Goal: Check status

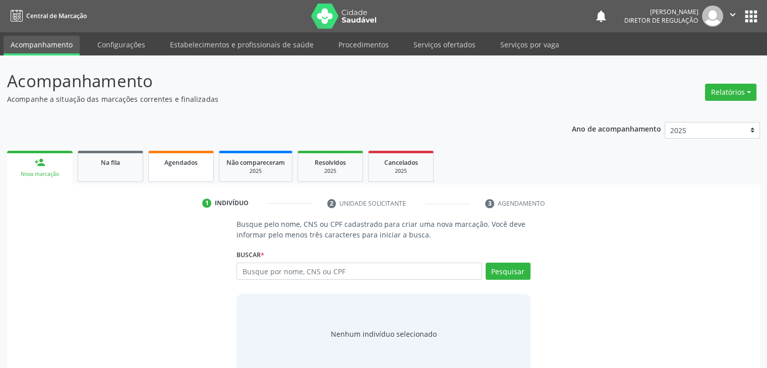
click at [184, 162] on span "Agendados" at bounding box center [180, 162] width 33 height 9
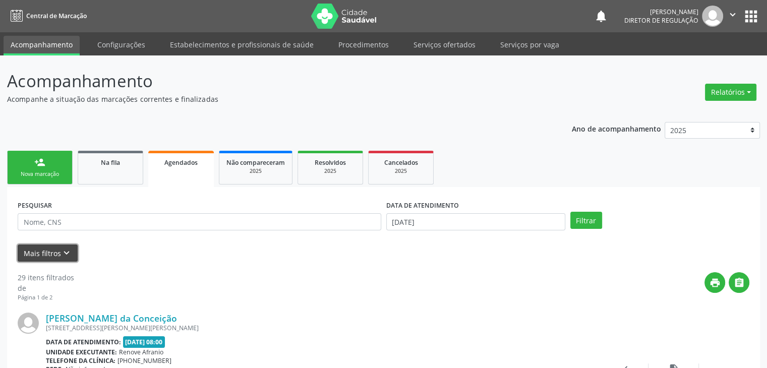
click at [67, 251] on icon "keyboard_arrow_down" at bounding box center [66, 253] width 11 height 11
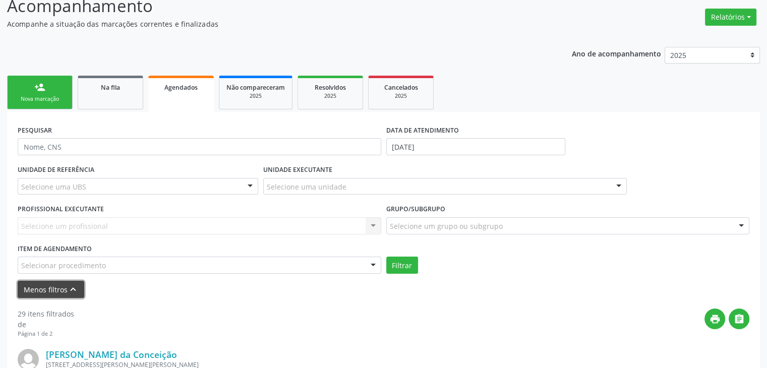
scroll to position [101, 0]
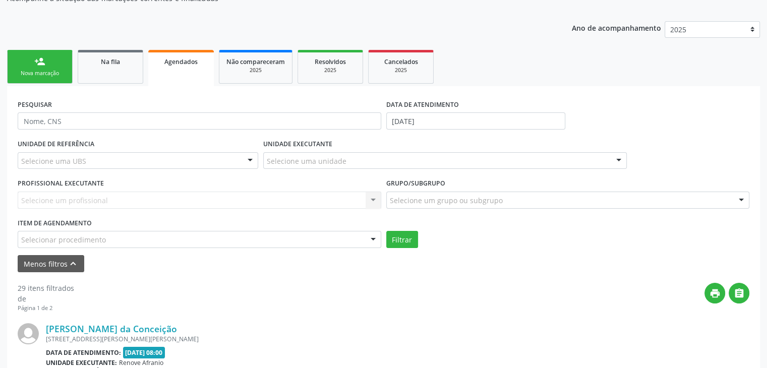
click at [132, 238] on div "Selecionar procedimento" at bounding box center [200, 239] width 364 height 17
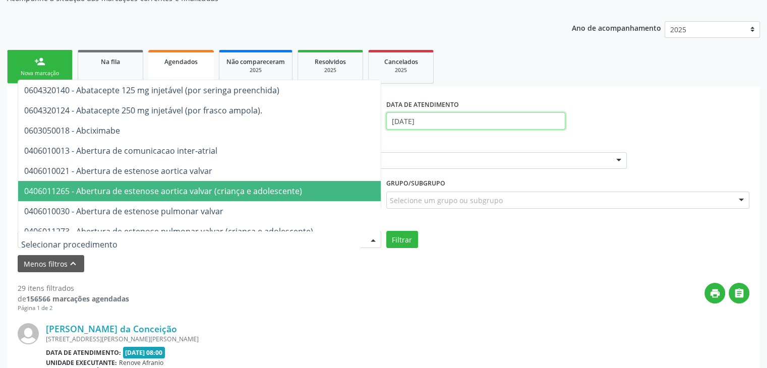
click at [444, 120] on input "[DATE]" at bounding box center [476, 121] width 179 height 17
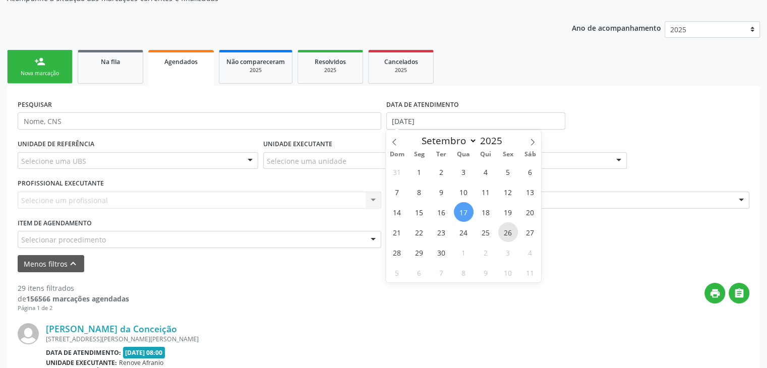
click at [511, 230] on span "26" at bounding box center [509, 233] width 20 height 20
type input "[DATE]"
click at [511, 230] on span "26" at bounding box center [509, 233] width 20 height 20
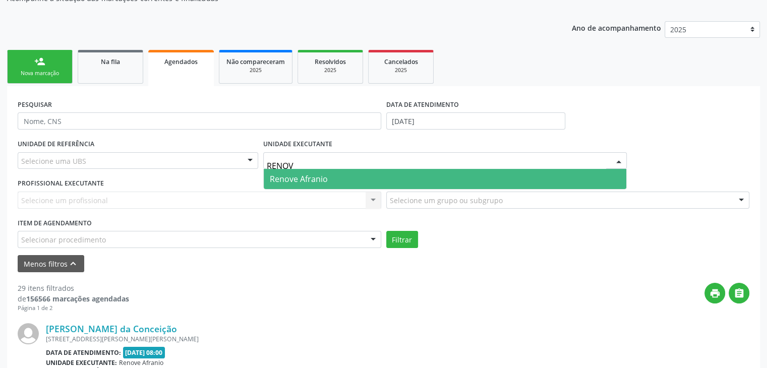
type input "RENOVE"
click at [318, 180] on span "Renove Afranio" at bounding box center [299, 179] width 58 height 11
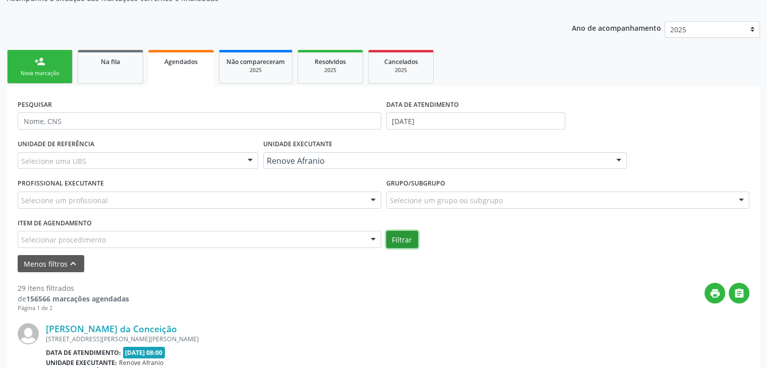
click at [403, 235] on button "Filtrar" at bounding box center [403, 239] width 32 height 17
click at [710, 290] on icon "print" at bounding box center [715, 293] width 11 height 11
